Goal: Task Accomplishment & Management: Manage account settings

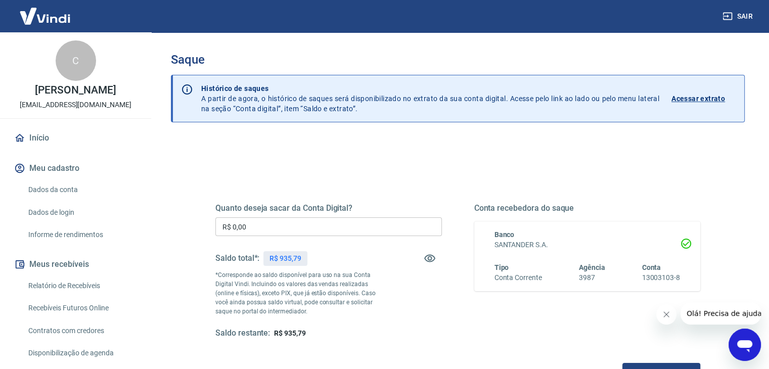
click at [369, 229] on input "R$ 0,00" at bounding box center [328, 226] width 227 height 19
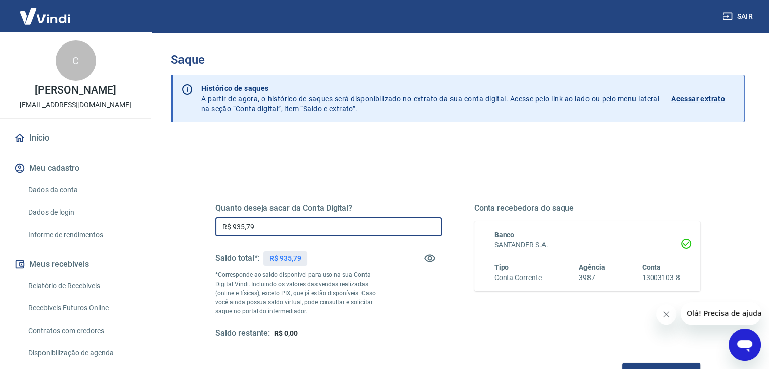
type input "R$ 935,79"
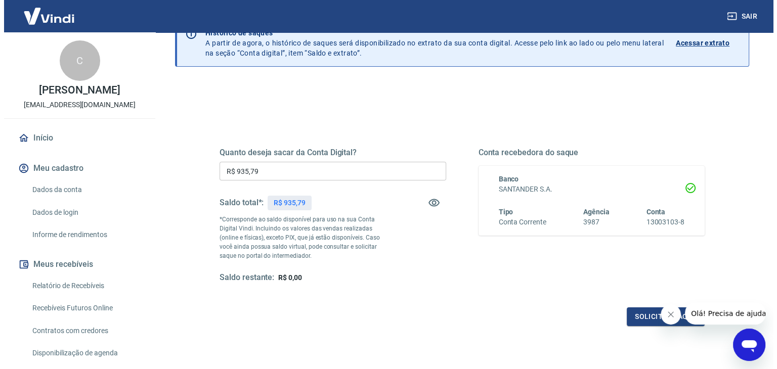
scroll to position [130, 0]
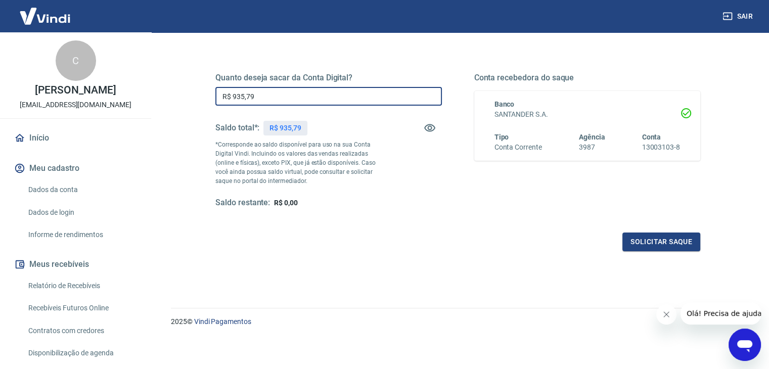
click at [273, 95] on input "R$ 935,79" at bounding box center [328, 96] width 227 height 19
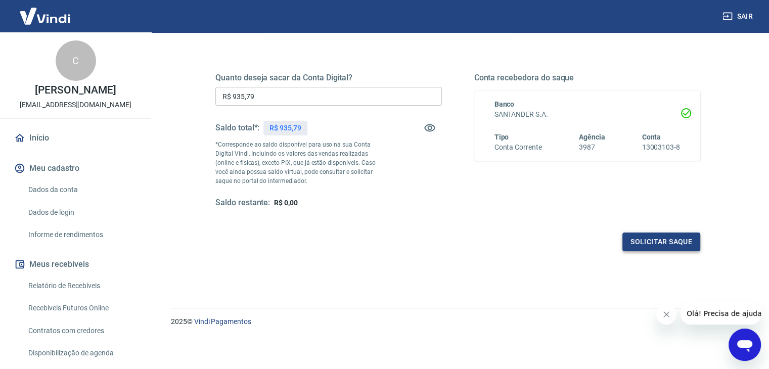
click at [641, 240] on button "Solicitar saque" at bounding box center [662, 242] width 78 height 19
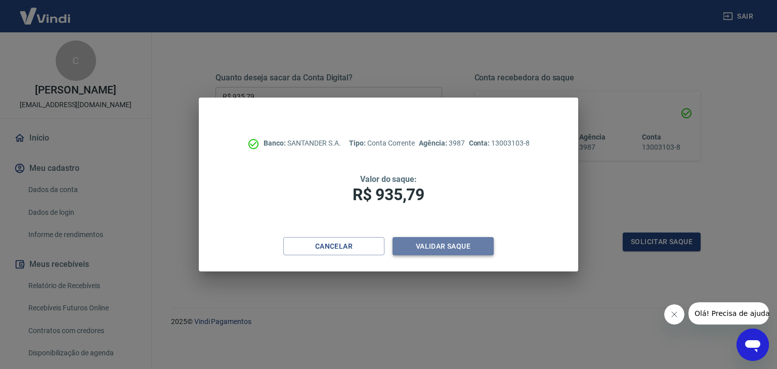
click at [444, 249] on button "Validar saque" at bounding box center [443, 246] width 101 height 19
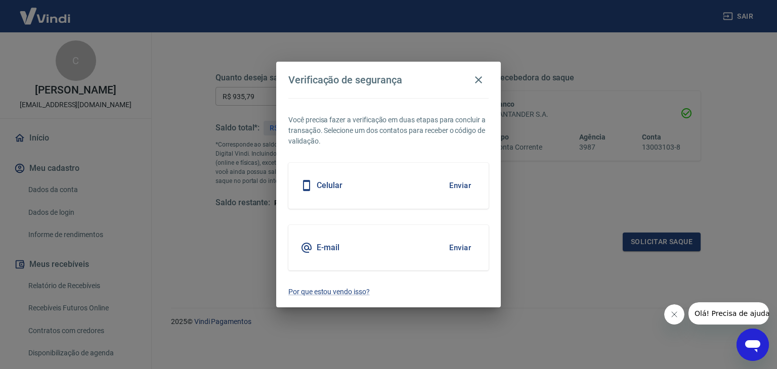
click at [464, 188] on button "Enviar" at bounding box center [460, 185] width 33 height 21
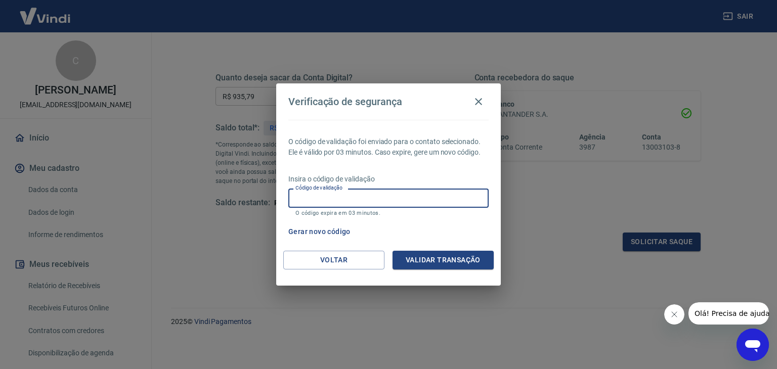
click at [400, 199] on input "Código de validação" at bounding box center [388, 198] width 200 height 19
type input "476699"
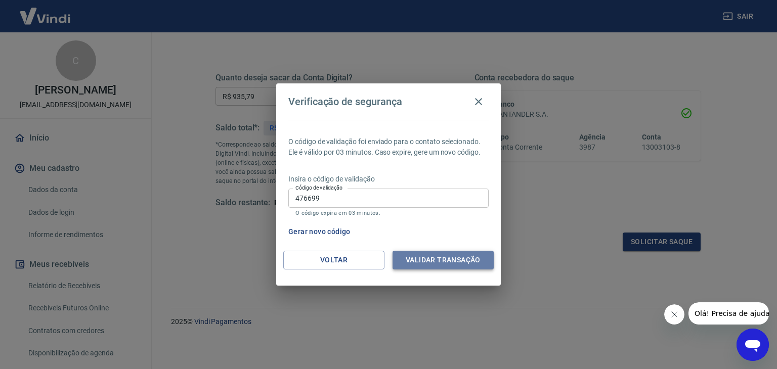
click at [441, 261] on button "Validar transação" at bounding box center [443, 260] width 101 height 19
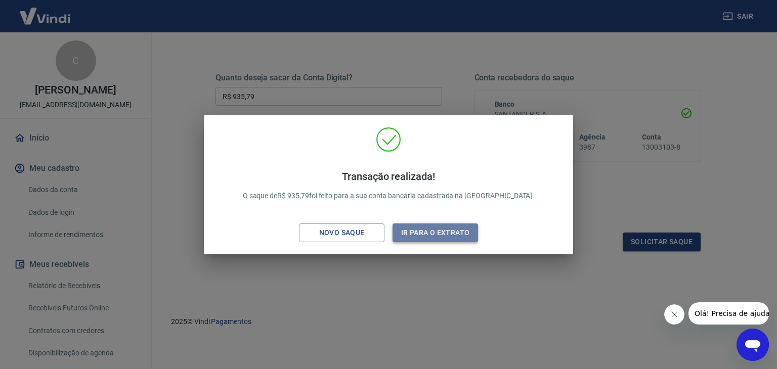
click at [443, 231] on button "Ir para o extrato" at bounding box center [435, 233] width 85 height 19
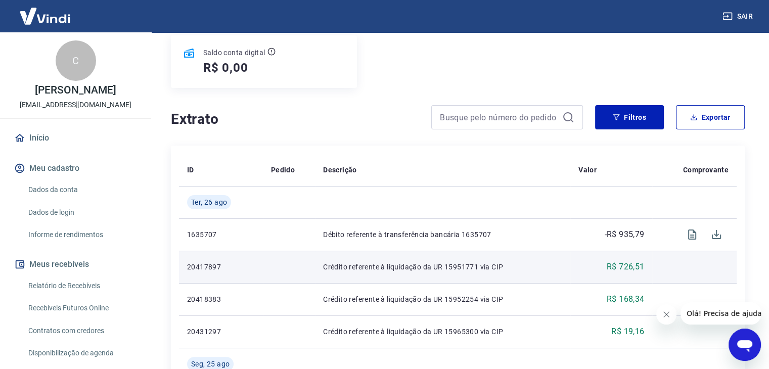
scroll to position [152, 0]
